Goal: Task Accomplishment & Management: Use online tool/utility

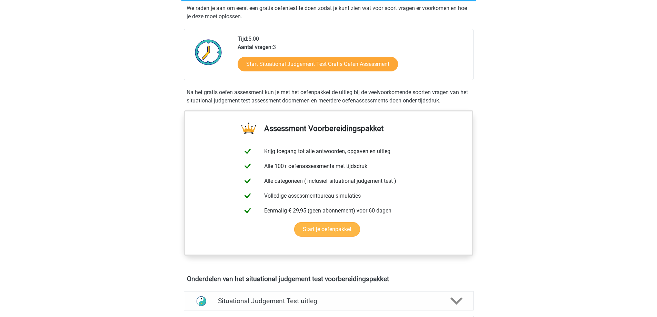
scroll to position [138, 0]
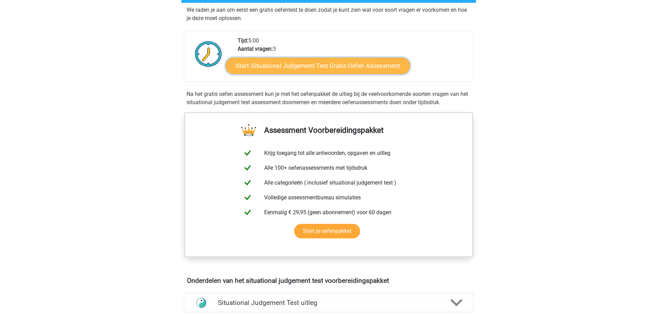
click at [334, 74] on link "Start Situational Judgement Test Gratis Oefen Assessment" at bounding box center [317, 66] width 184 height 17
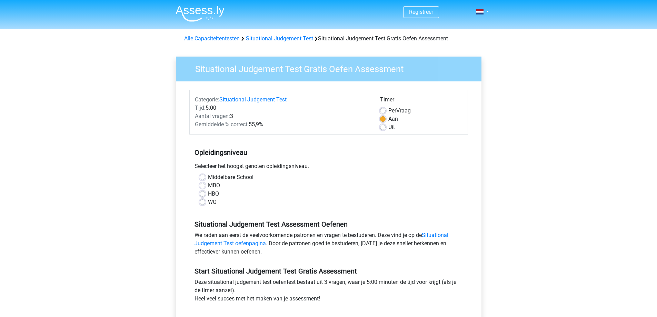
click at [212, 206] on label "WO" at bounding box center [212, 202] width 9 height 8
click at [205, 205] on input "WO" at bounding box center [203, 201] width 6 height 7
radio input "true"
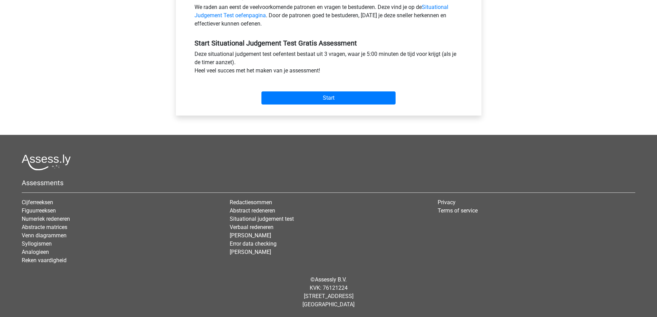
scroll to position [276, 0]
click at [342, 104] on input "Start" at bounding box center [328, 97] width 134 height 13
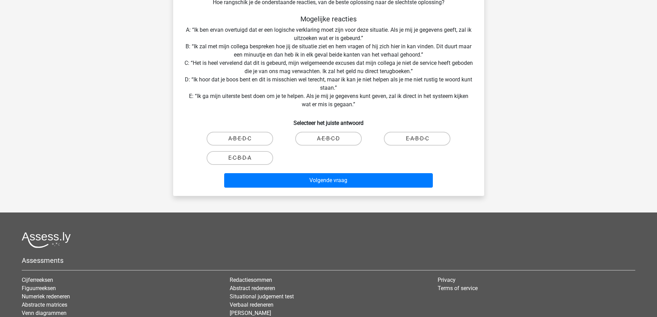
scroll to position [207, 0]
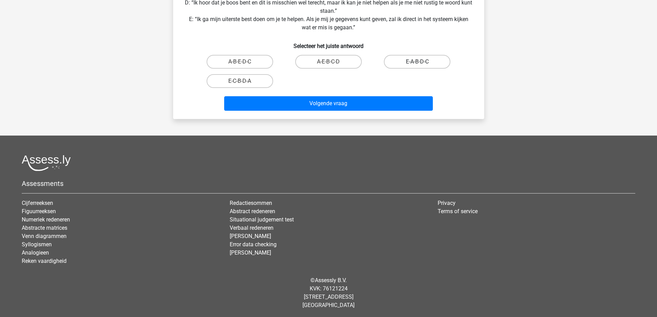
click at [403, 69] on label "E-A-B-D-C" at bounding box center [417, 62] width 67 height 14
click at [417, 66] on input "E-A-B-D-C" at bounding box center [419, 64] width 4 height 4
radio input "true"
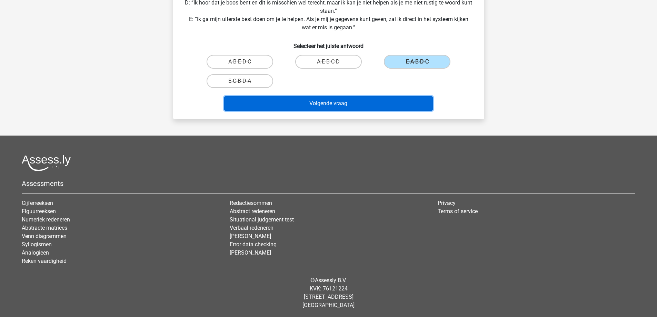
click at [347, 111] on button "Volgende vraag" at bounding box center [328, 103] width 209 height 14
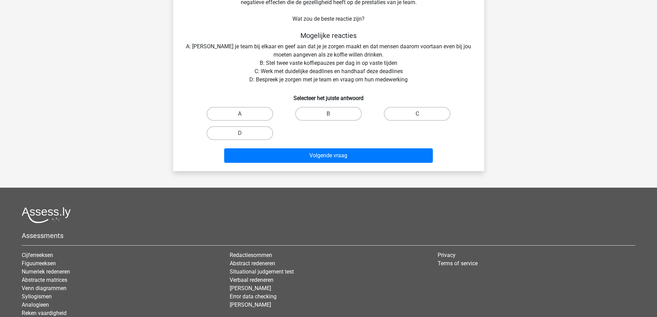
scroll to position [108, 0]
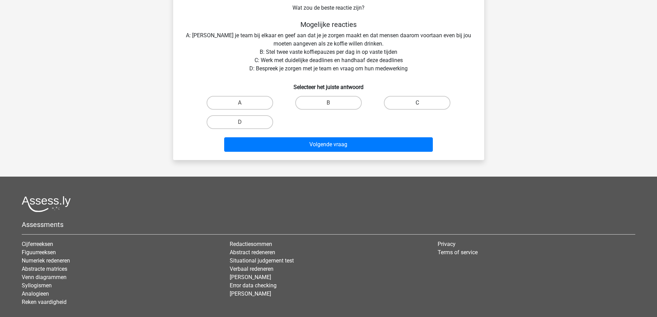
click at [406, 110] on label "C" at bounding box center [417, 103] width 67 height 14
click at [417, 107] on input "C" at bounding box center [419, 105] width 4 height 4
radio input "true"
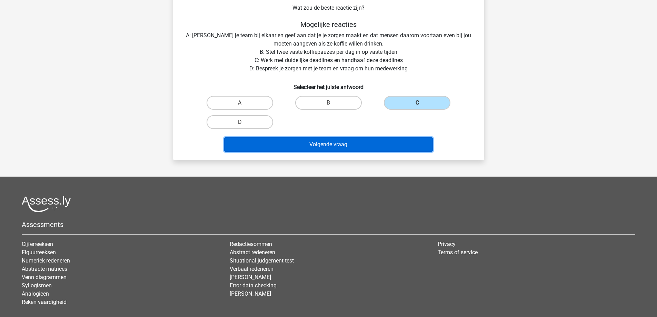
click at [333, 152] on button "Volgende vraag" at bounding box center [328, 144] width 209 height 14
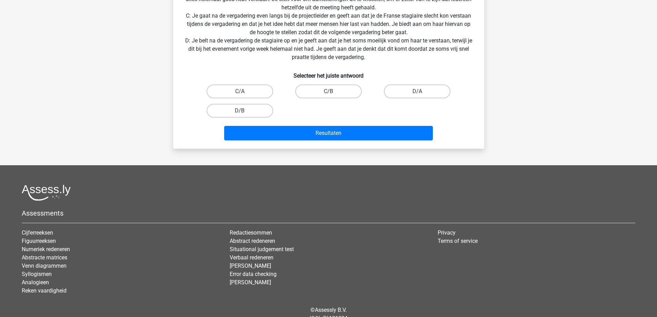
scroll to position [211, 0]
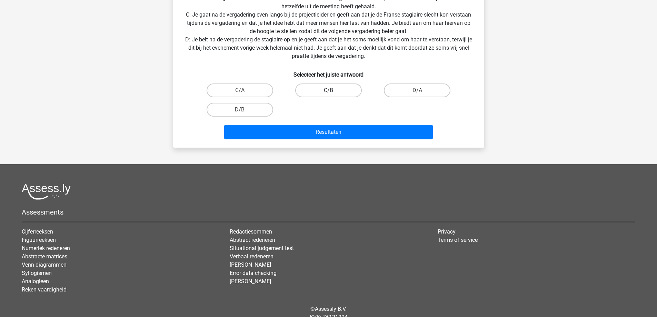
click at [335, 97] on label "C/B" at bounding box center [328, 90] width 67 height 14
click at [333, 95] on input "C/B" at bounding box center [330, 92] width 4 height 4
radio input "true"
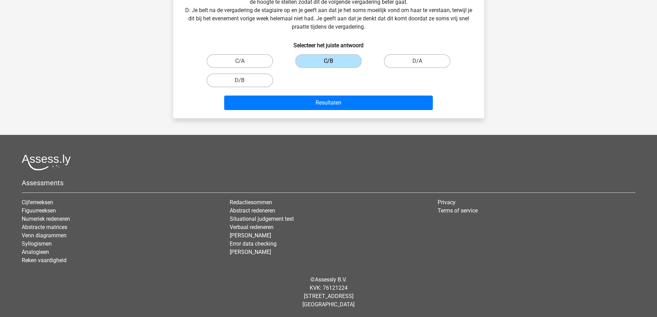
scroll to position [349, 0]
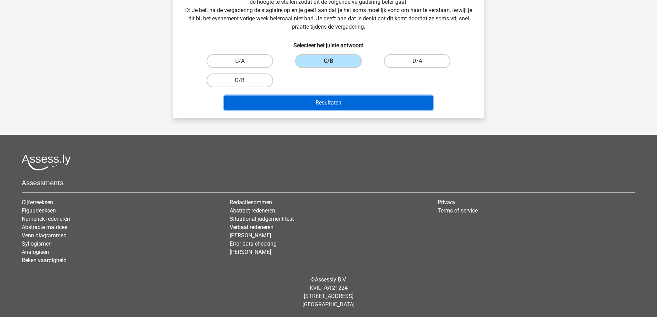
click at [335, 110] on button "Resultaten" at bounding box center [328, 102] width 209 height 14
